Goal: Find specific page/section

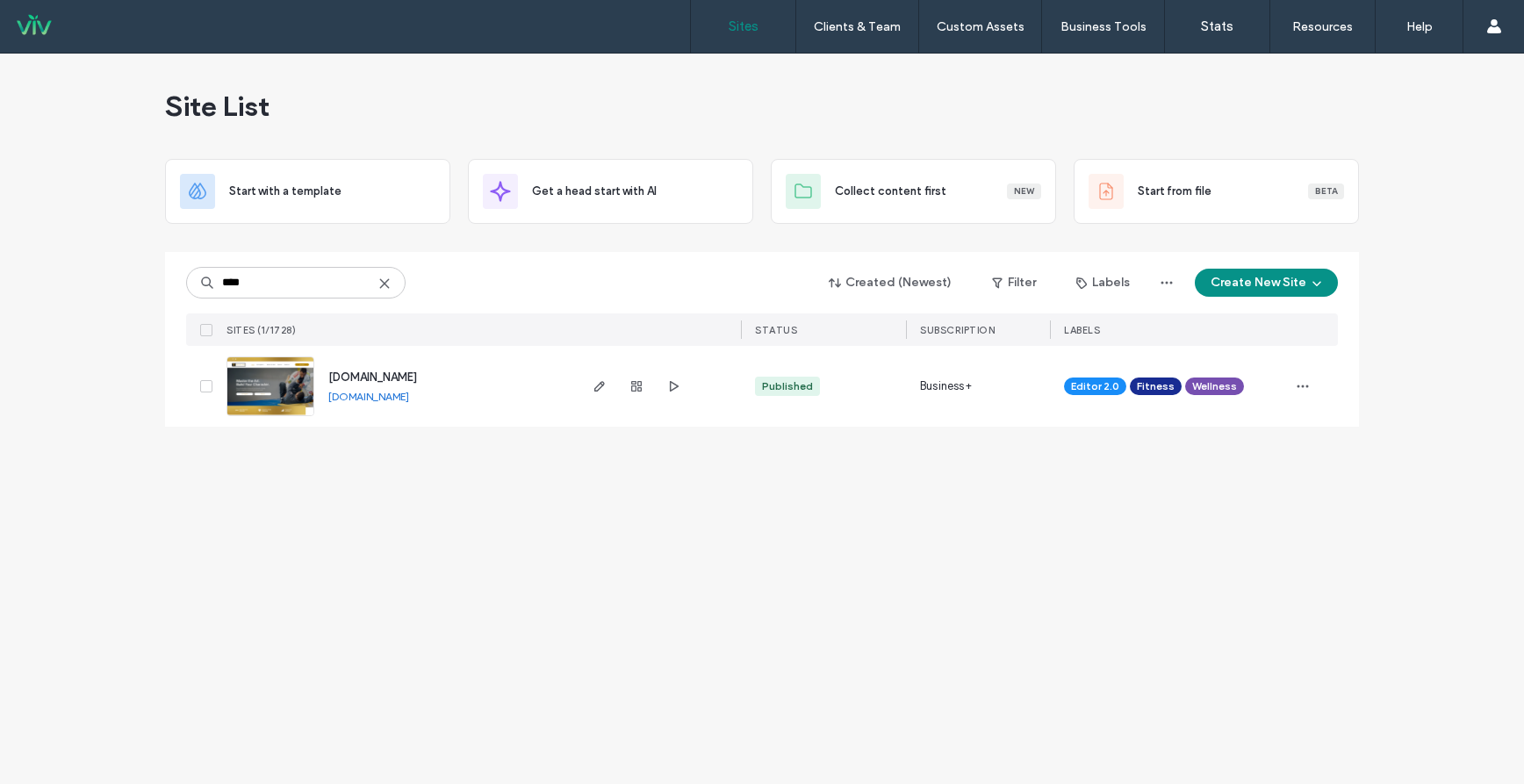
click at [388, 287] on use at bounding box center [384, 283] width 8 height 8
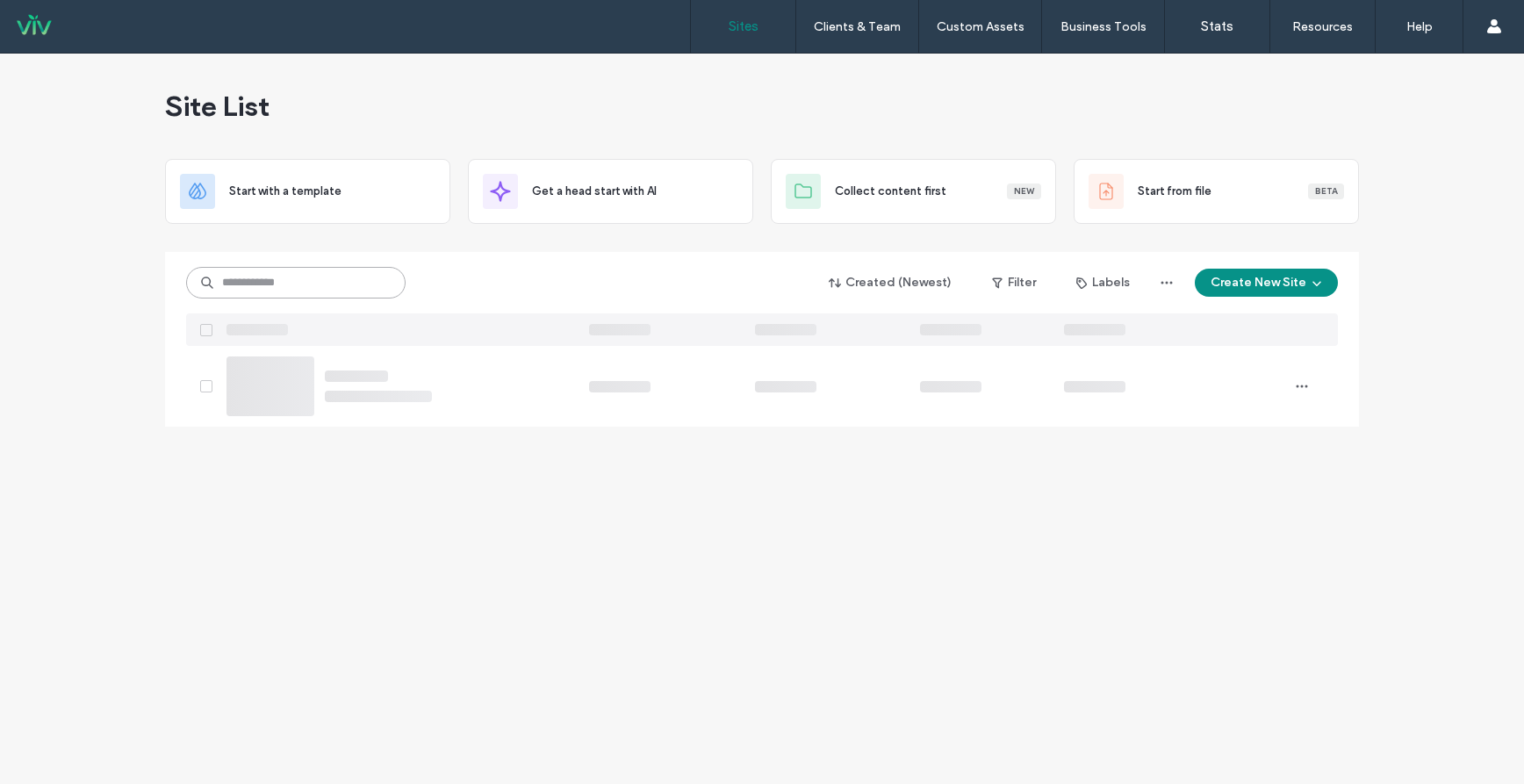
click at [329, 283] on input at bounding box center [296, 283] width 219 height 32
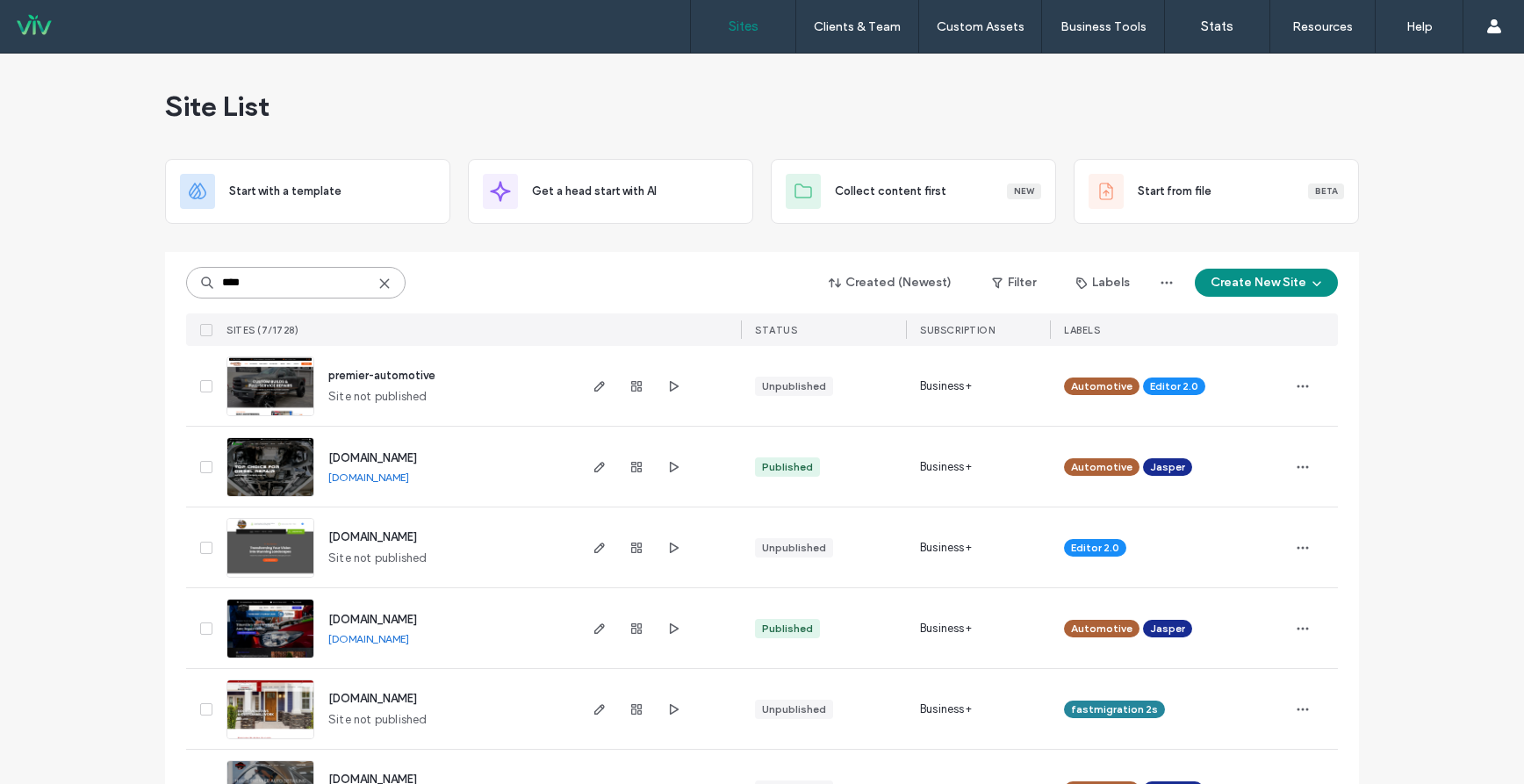
type input "****"
click at [397, 375] on span "premier-automotive" at bounding box center [381, 375] width 107 height 13
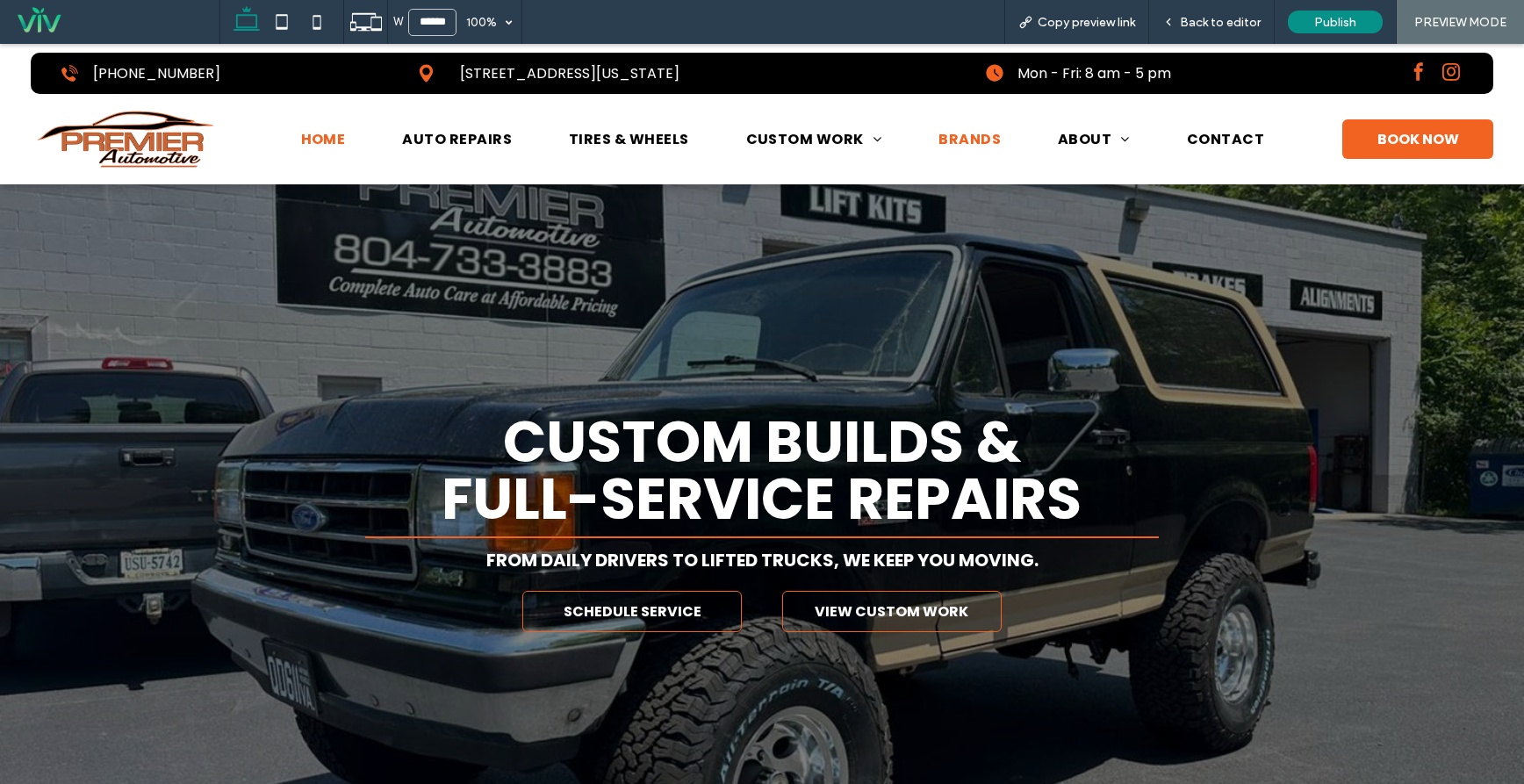
click at [969, 141] on span "BRANDS" at bounding box center [969, 139] width 62 height 22
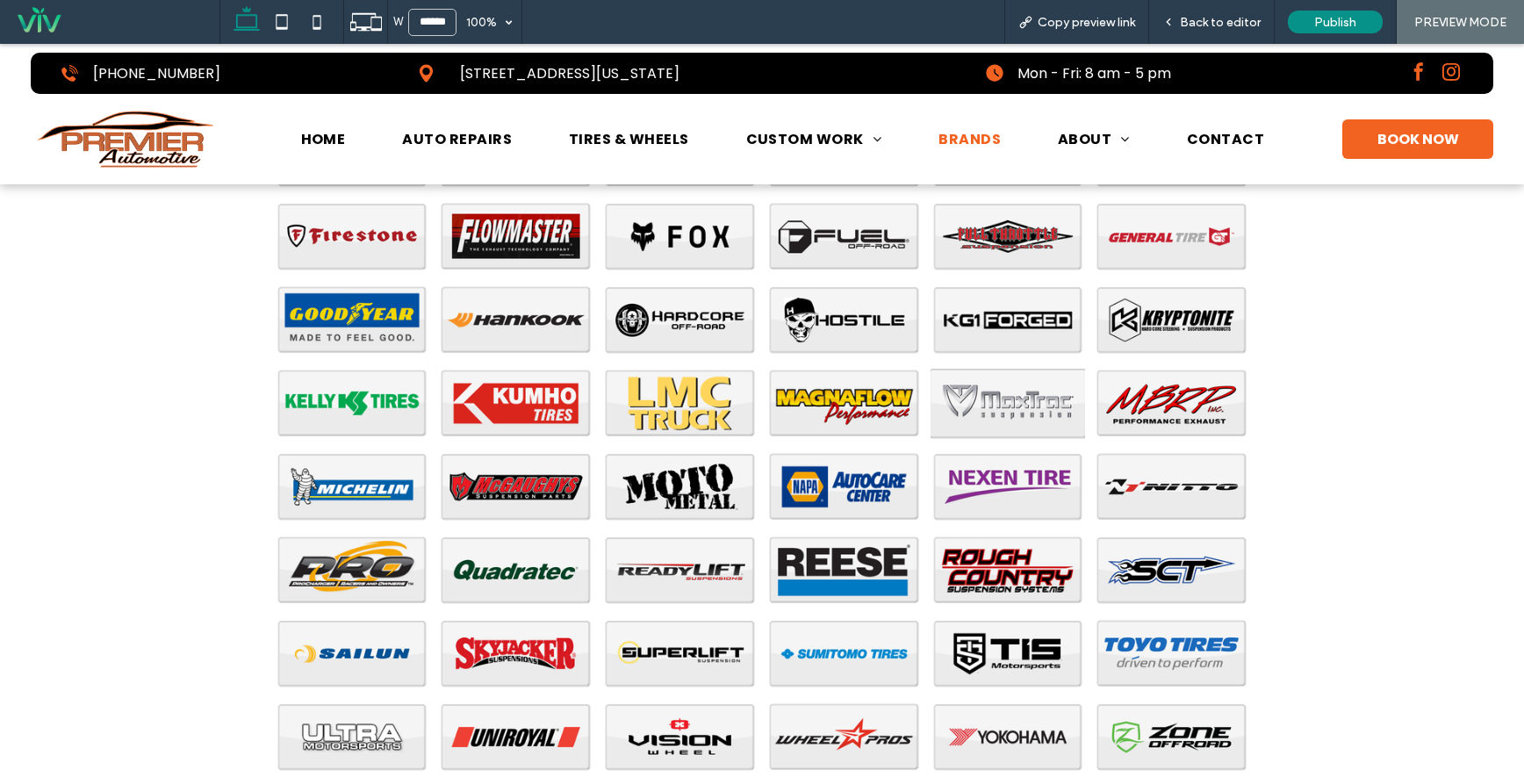
scroll to position [1404, 0]
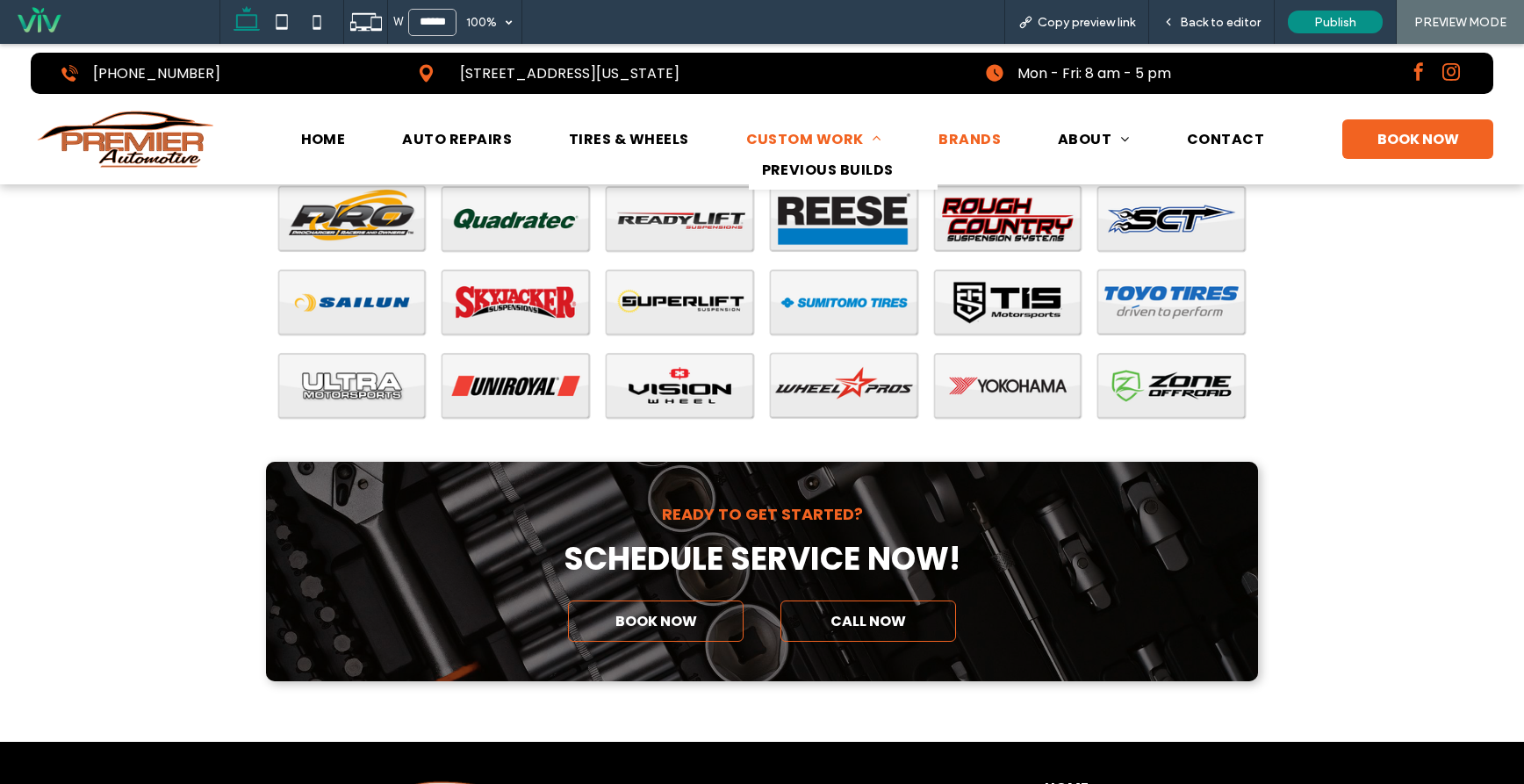
click at [833, 135] on span "CUSTOM WORK" at bounding box center [814, 139] width 136 height 22
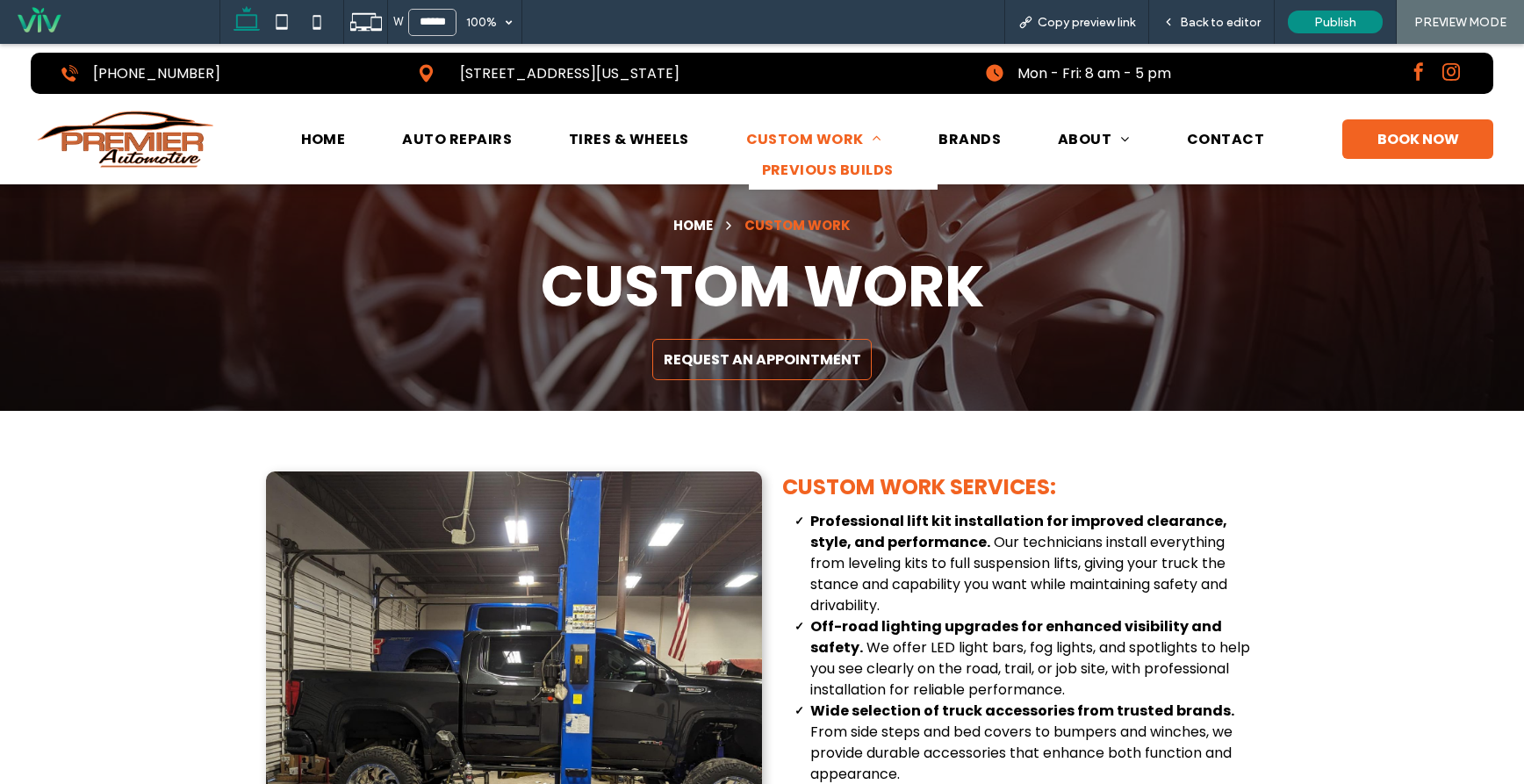
click at [847, 174] on span "PREVIOUS BUILDS" at bounding box center [828, 170] width 132 height 22
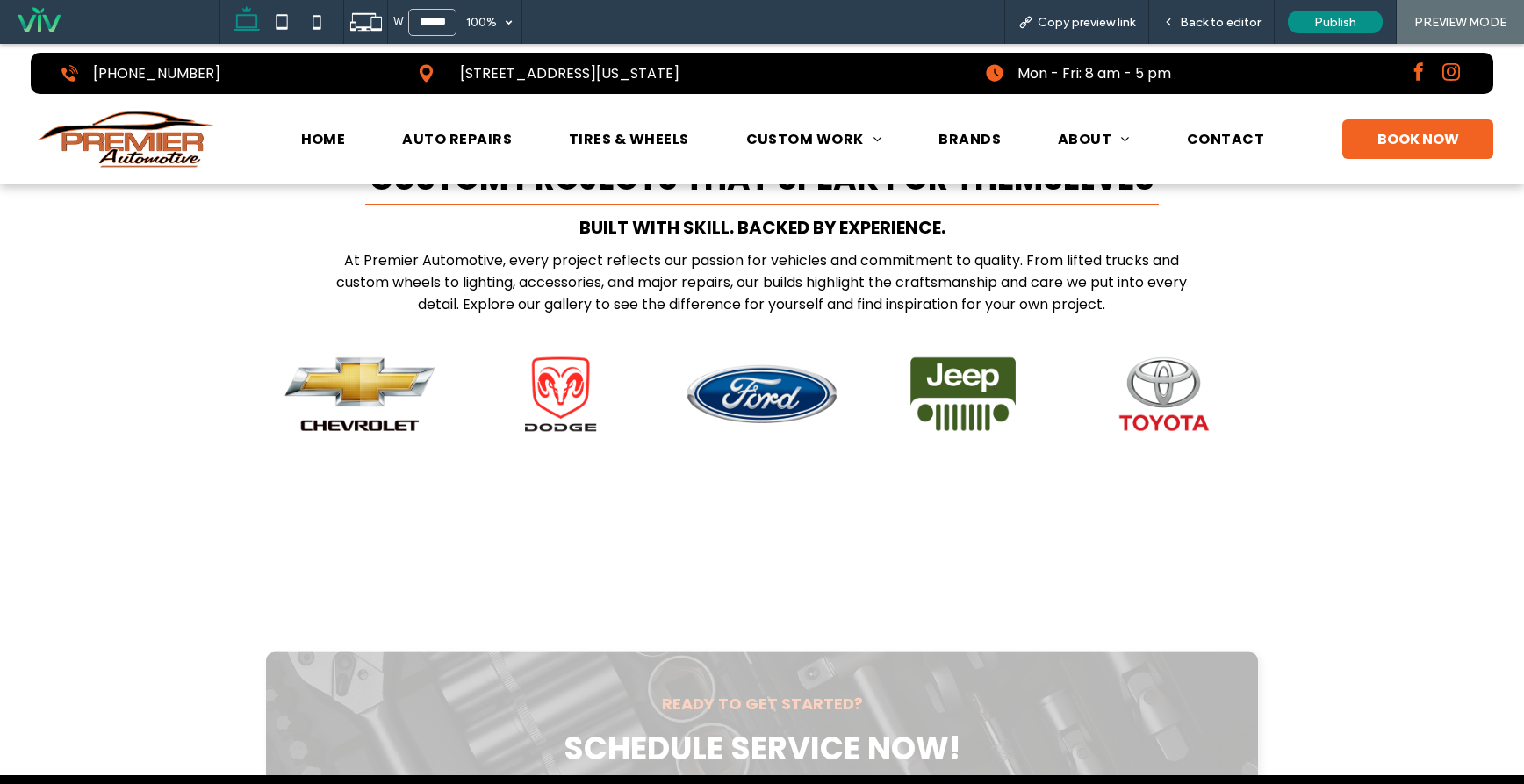
scroll to position [351, 0]
